Goal: Transaction & Acquisition: Purchase product/service

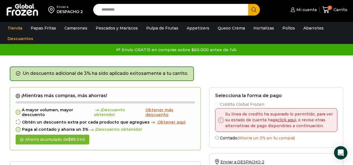
click at [120, 9] on input "Search input" at bounding box center [172, 10] width 147 height 12
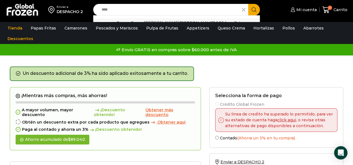
click at [145, 19] on link "Queso Crema Reny Picot 1,36 kg - Caja 13,6 kg In stock $ 8.940" at bounding box center [176, 28] width 166 height 20
type input "**********"
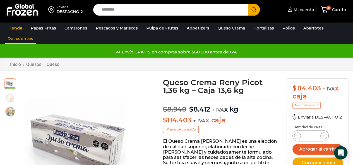
click at [27, 41] on link "Descuentos" at bounding box center [20, 38] width 31 height 11
